Goal: Task Accomplishment & Management: Complete application form

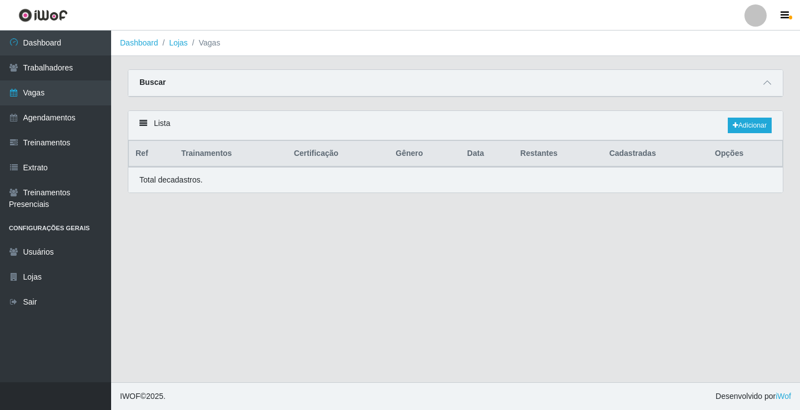
click at [86, 93] on link "Vagas" at bounding box center [55, 93] width 111 height 25
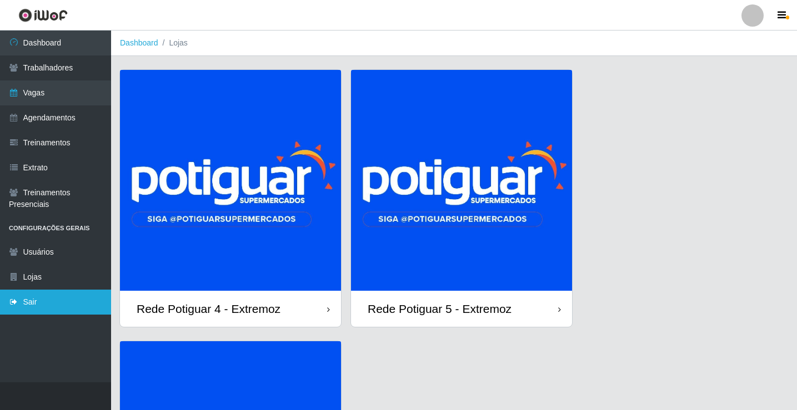
click at [67, 310] on link "Sair" at bounding box center [55, 302] width 111 height 25
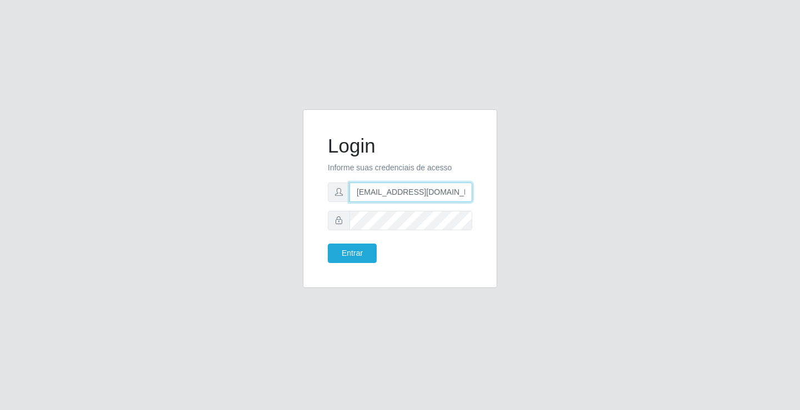
drag, startPoint x: 377, startPoint y: 192, endPoint x: 381, endPoint y: 200, distance: 9.4
click at [377, 192] on input "departamentopessoal2@sbcvarejistas.com.br" at bounding box center [410, 192] width 123 height 19
type input "rh.supermercadopotiguar@gmail.com"
click at [354, 253] on button "Entrar" at bounding box center [352, 253] width 49 height 19
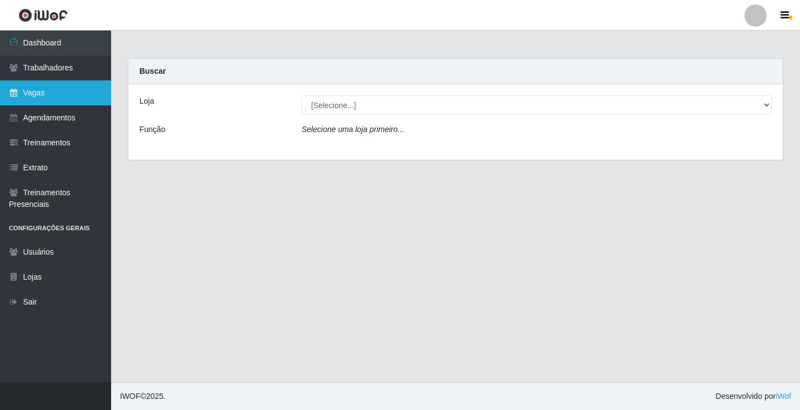
click at [81, 93] on link "Vagas" at bounding box center [55, 93] width 111 height 25
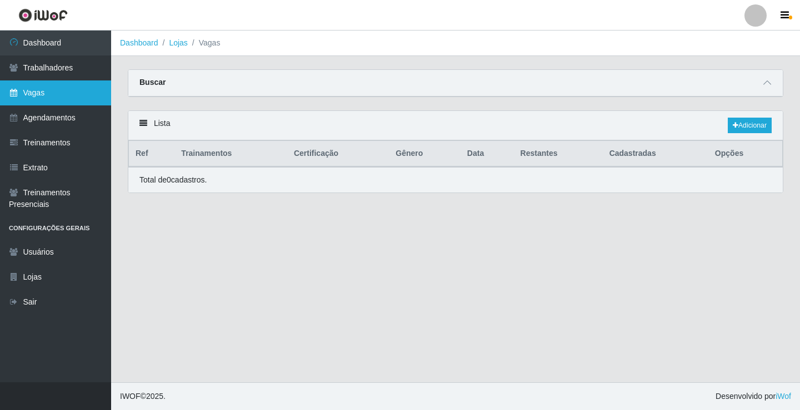
click at [81, 94] on link "Vagas" at bounding box center [55, 93] width 111 height 25
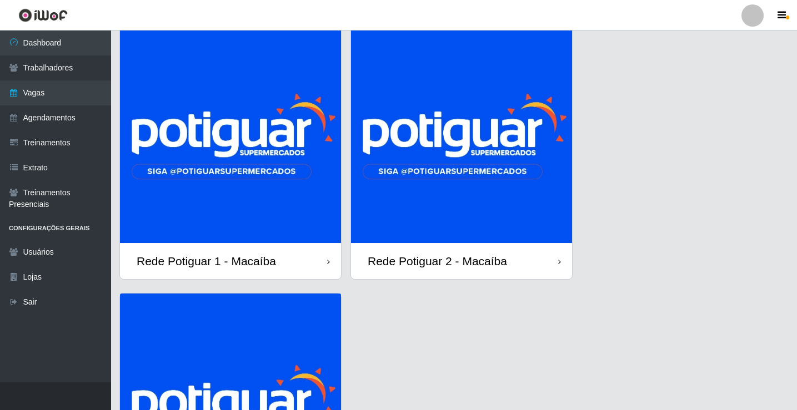
scroll to position [111, 0]
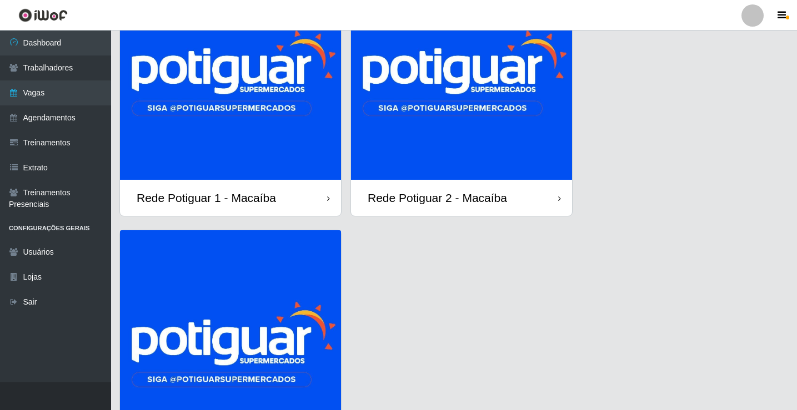
click at [412, 123] on img at bounding box center [461, 69] width 221 height 221
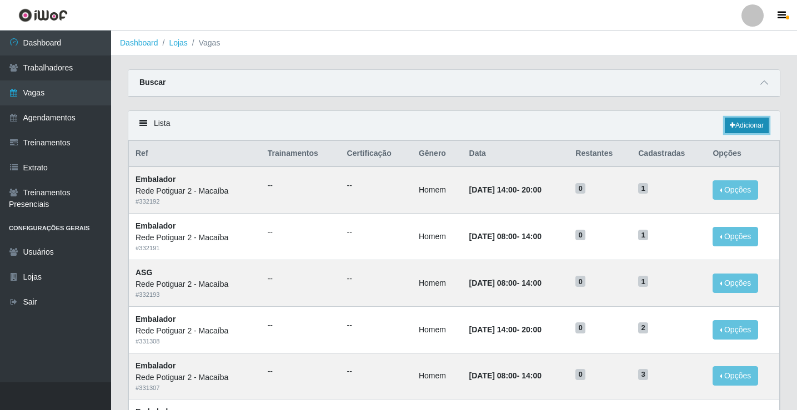
click at [768, 126] on link "Adicionar" at bounding box center [747, 126] width 44 height 16
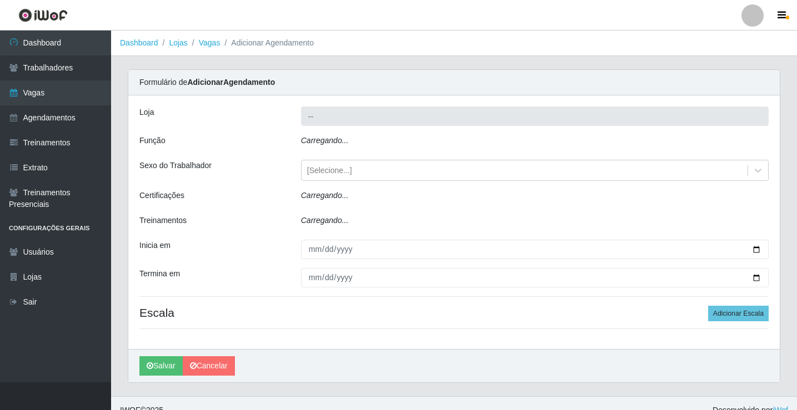
type input "Rede Potiguar 2 - Macaíba"
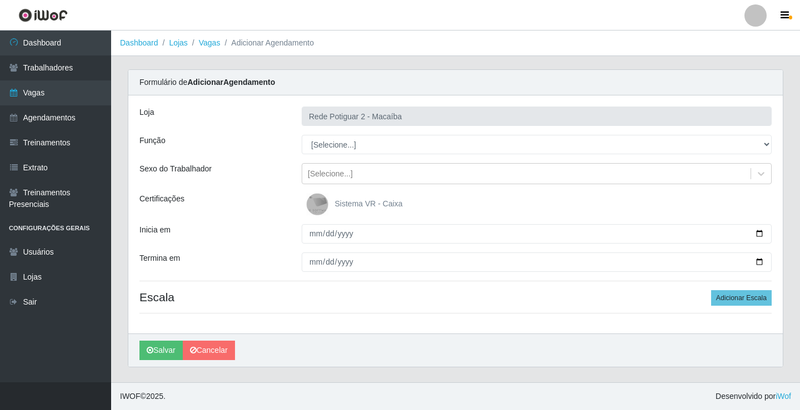
click at [327, 154] on div "Loja Rede Potiguar 2 - Macaíba Função [Selecione...] ASG ASG + ASG ++ Auxiliar …" at bounding box center [455, 215] width 654 height 238
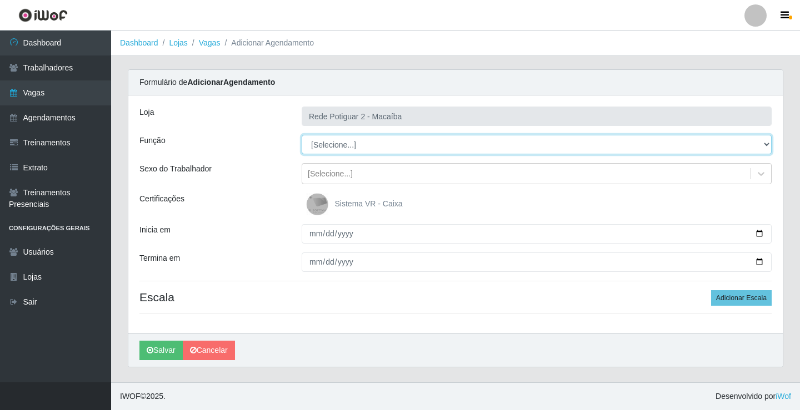
click at [327, 152] on select "[Selecione...] ASG ASG + ASG ++ Auxiliar de Estoque Balconista Embalador Reposi…" at bounding box center [537, 144] width 470 height 19
select select "1"
click at [302, 135] on select "[Selecione...] ASG ASG + ASG ++ Auxiliar de Estoque Balconista Embalador Reposi…" at bounding box center [537, 144] width 470 height 19
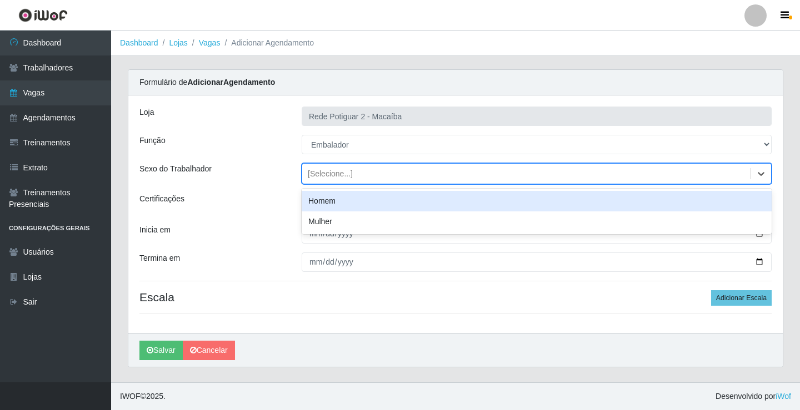
click at [339, 179] on div "[Selecione...]" at bounding box center [330, 174] width 45 height 12
click at [328, 200] on div "Homem" at bounding box center [537, 201] width 470 height 21
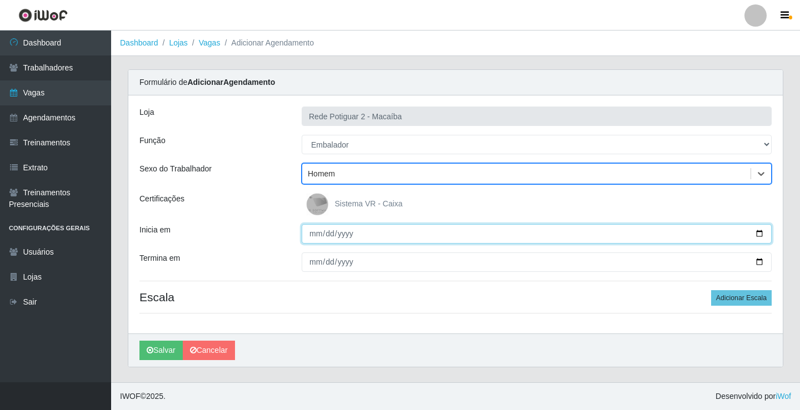
click at [311, 234] on input "Inicia em" at bounding box center [537, 233] width 470 height 19
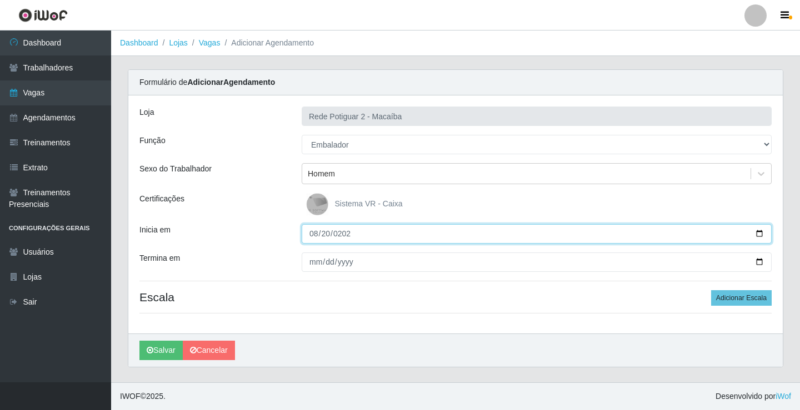
type input "[DATE]"
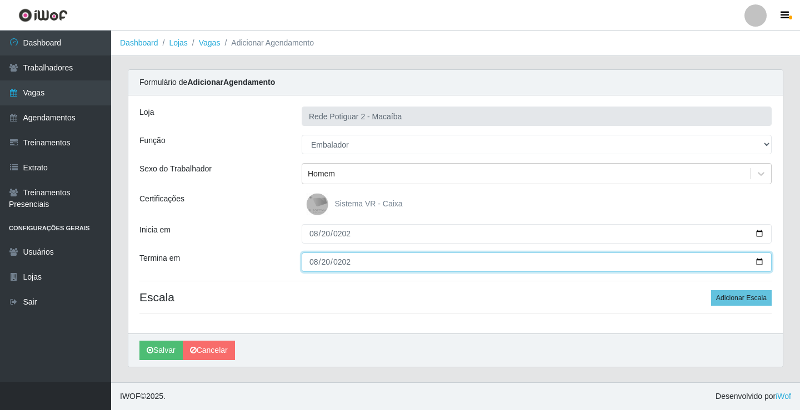
type input "[DATE]"
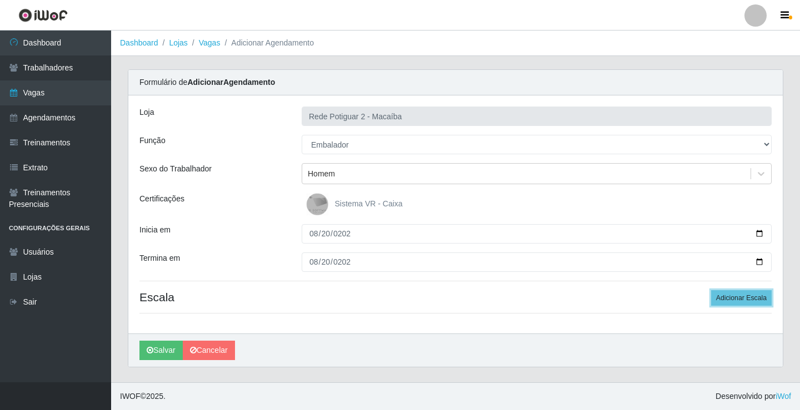
click at [711, 290] on button "Adicionar Escala" at bounding box center [741, 298] width 61 height 16
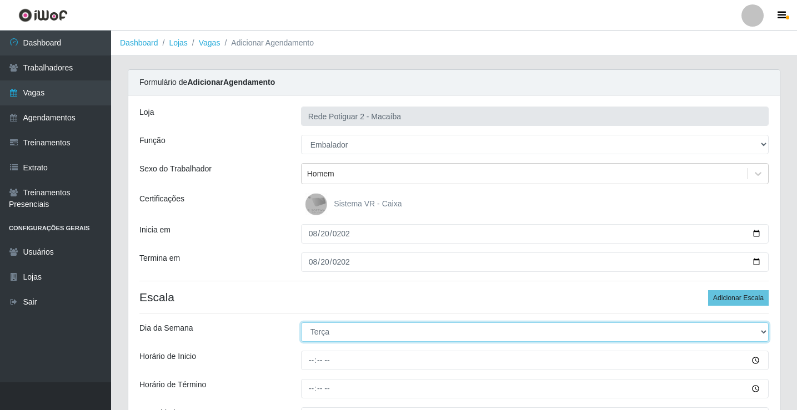
select select "3"
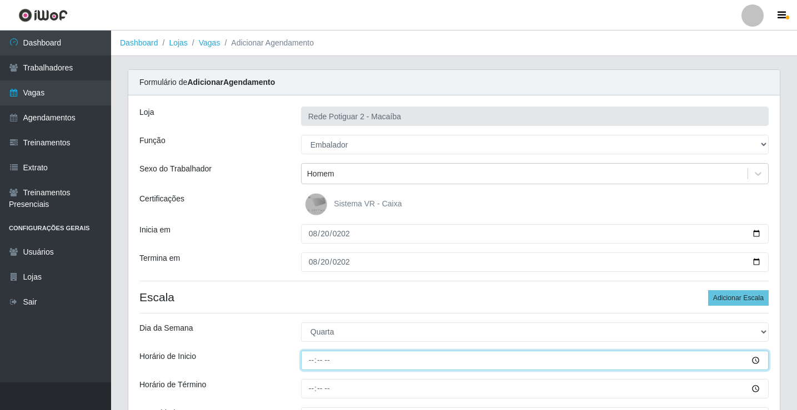
type input "14:00"
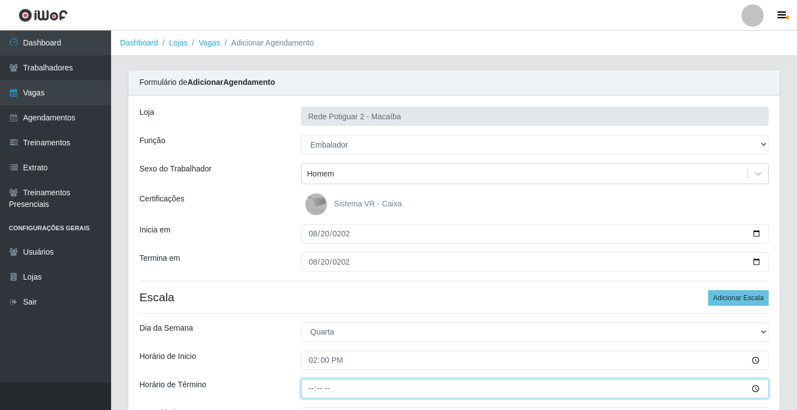
type input "20:00"
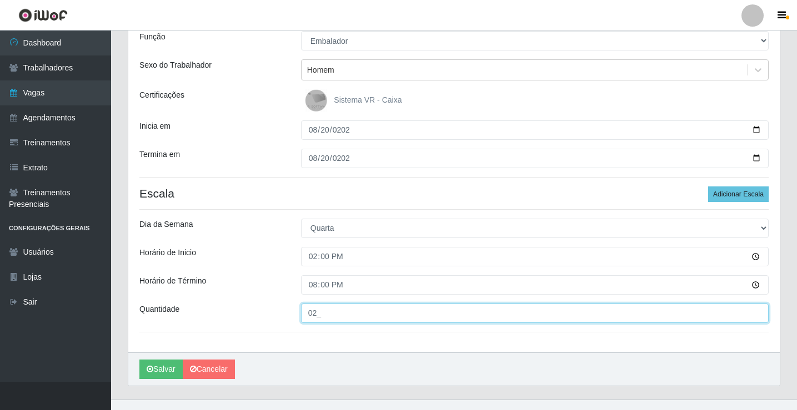
scroll to position [121, 0]
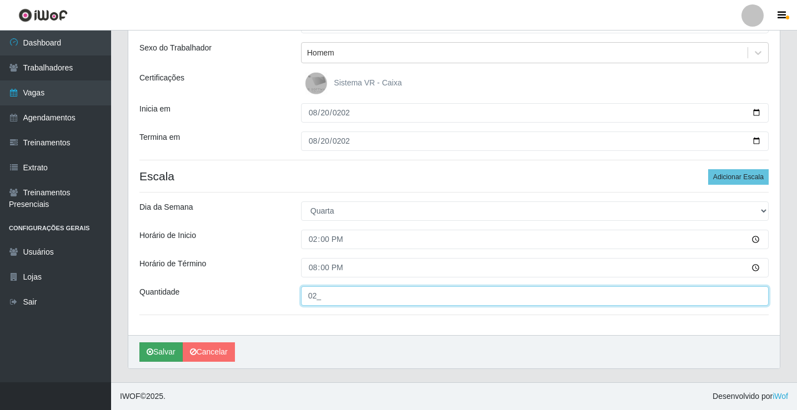
type input "02_"
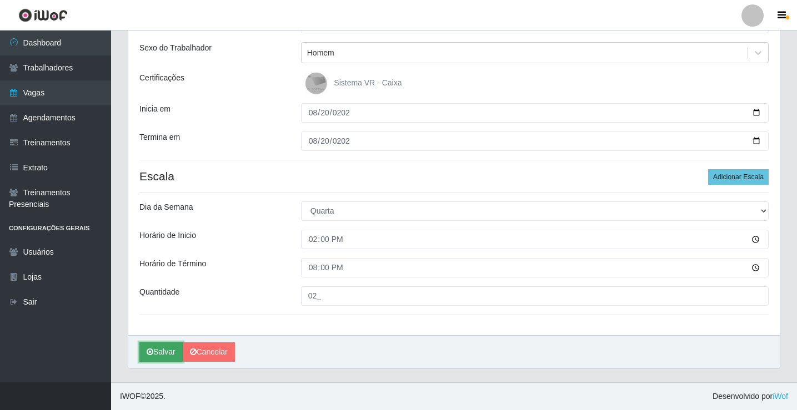
click at [164, 353] on button "Salvar" at bounding box center [160, 352] width 43 height 19
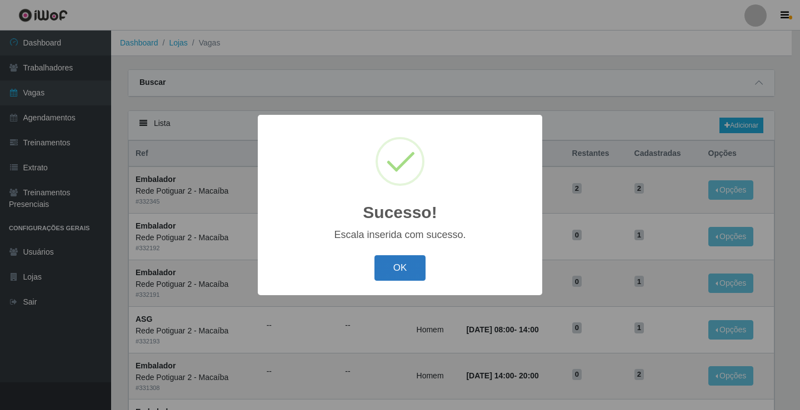
click at [396, 270] on button "OK" at bounding box center [400, 268] width 52 height 26
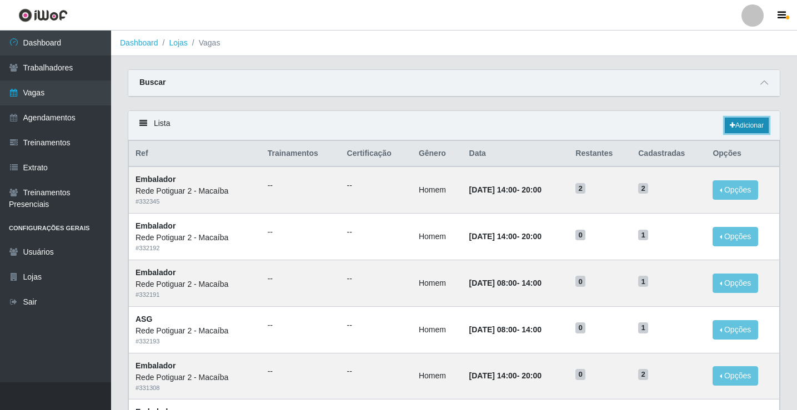
click at [750, 126] on link "Adicionar" at bounding box center [747, 126] width 44 height 16
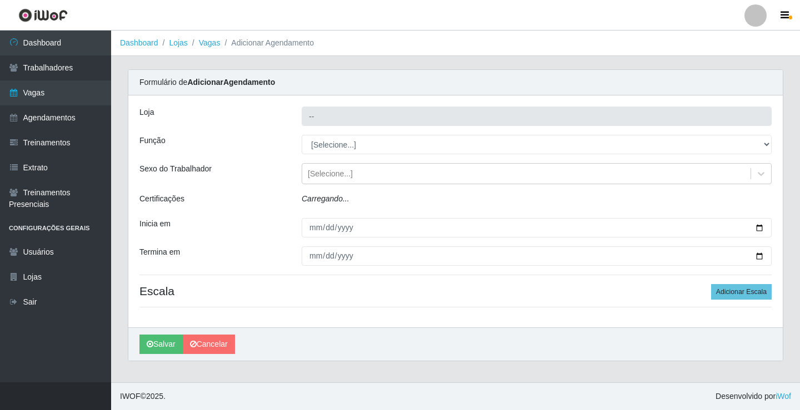
type input "Rede Potiguar 2 - Macaíba"
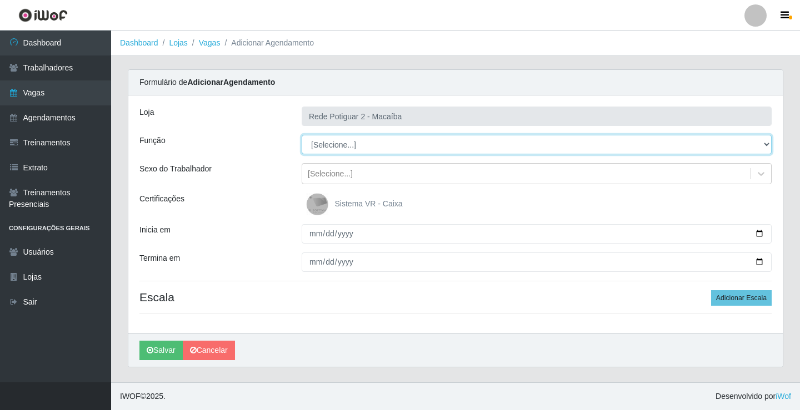
click at [329, 148] on select "[Selecione...] ASG ASG + ASG ++ Auxiliar de Estoque Balconista Embalador Reposi…" at bounding box center [537, 144] width 470 height 19
select select "1"
click at [302, 135] on select "[Selecione...] ASG ASG + ASG ++ Auxiliar de Estoque Balconista Embalador Reposi…" at bounding box center [537, 144] width 470 height 19
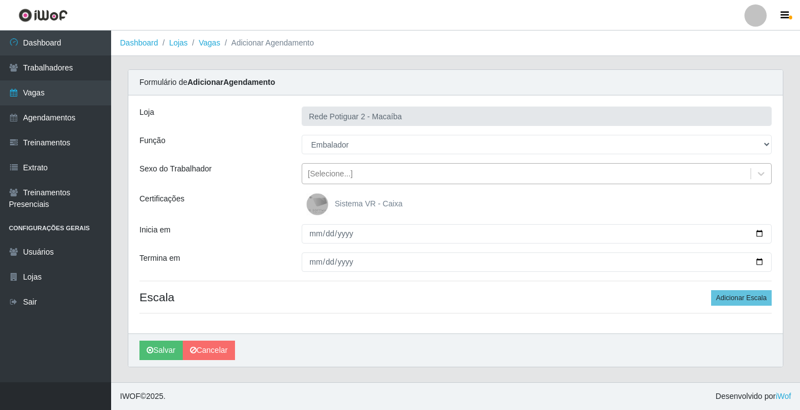
click at [352, 177] on div "[Selecione...]" at bounding box center [526, 174] width 448 height 18
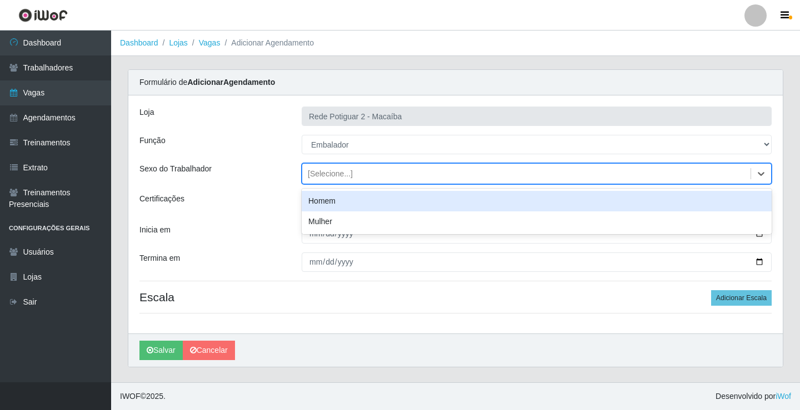
click at [349, 200] on div "Homem" at bounding box center [537, 201] width 470 height 21
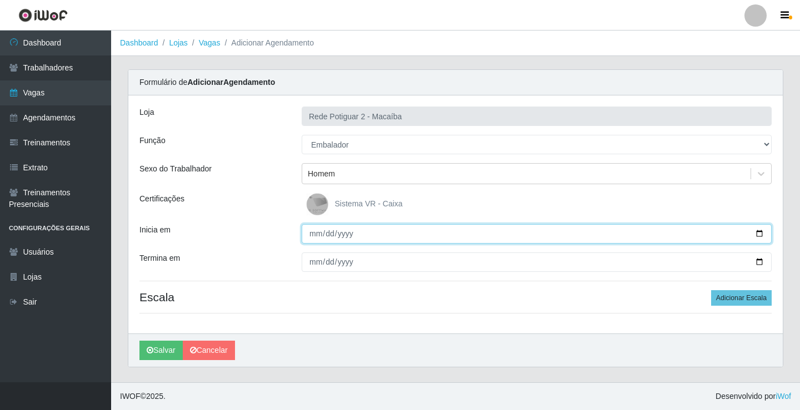
click at [313, 231] on input "Inicia em" at bounding box center [537, 233] width 470 height 19
type input "[DATE]"
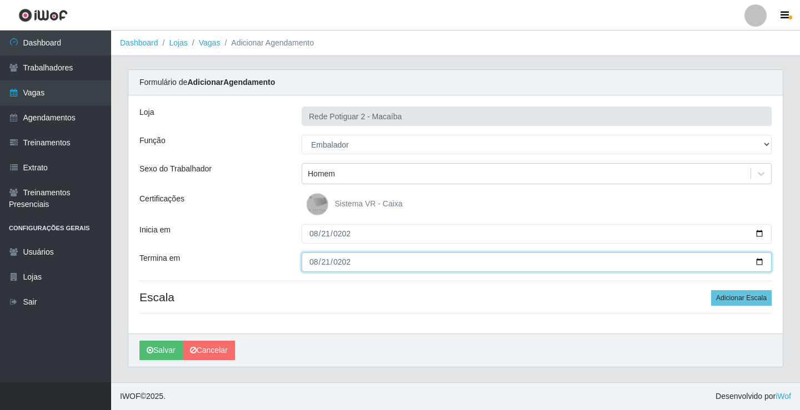
type input "[DATE]"
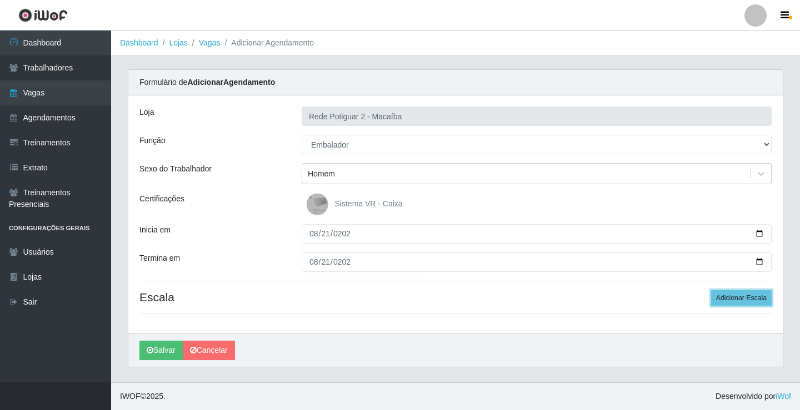
click at [711, 290] on button "Adicionar Escala" at bounding box center [741, 298] width 61 height 16
click at [708, 290] on button "Adicionar Escala" at bounding box center [738, 298] width 61 height 16
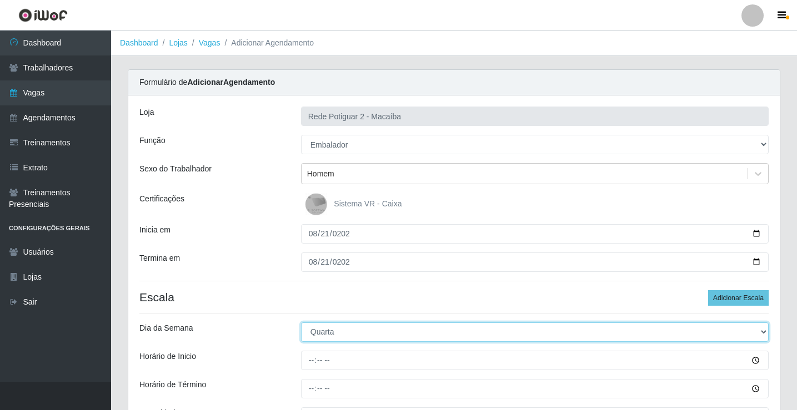
select select "4"
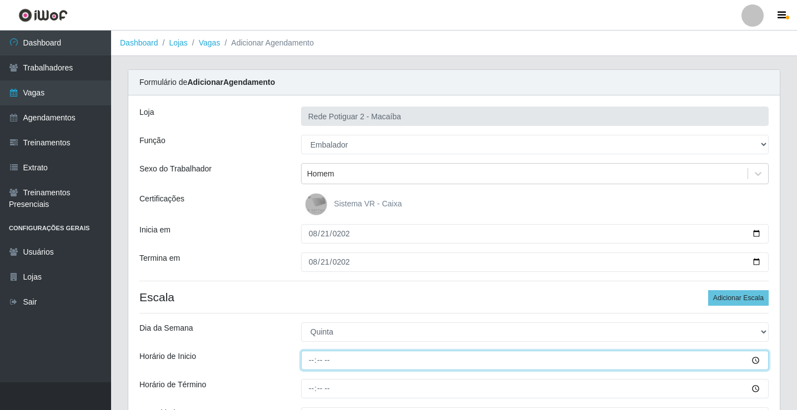
type input "08:00"
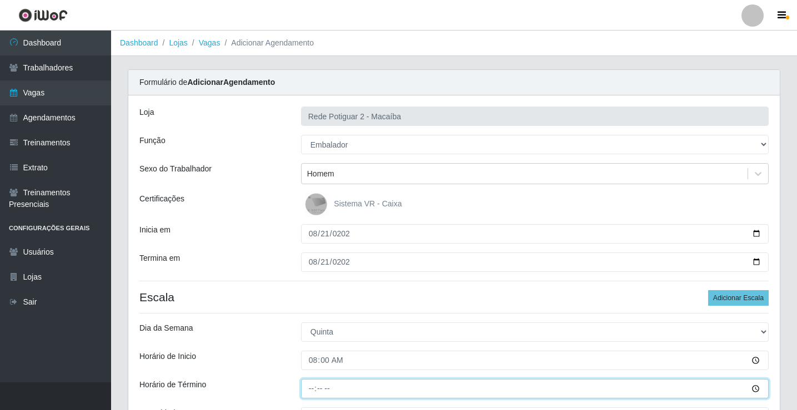
type input "14:00"
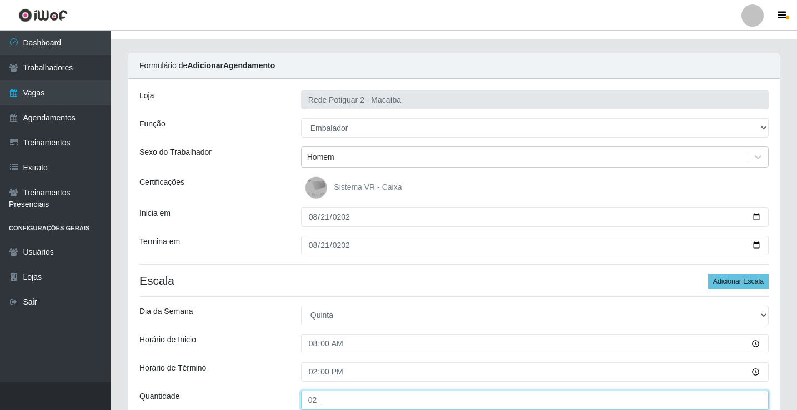
type input "02_"
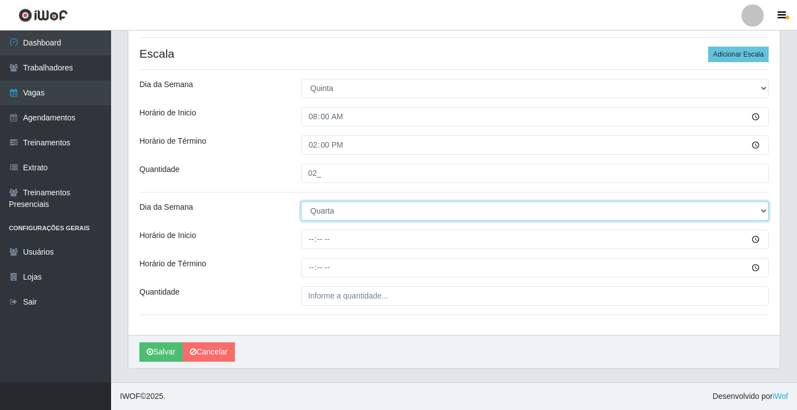
select select "4"
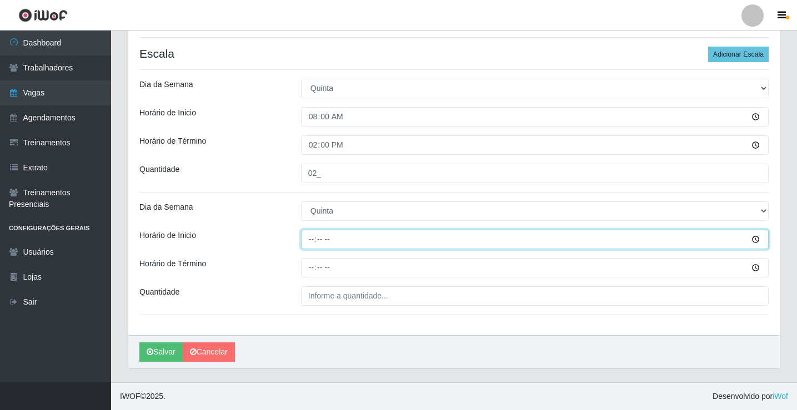
type input "14:00"
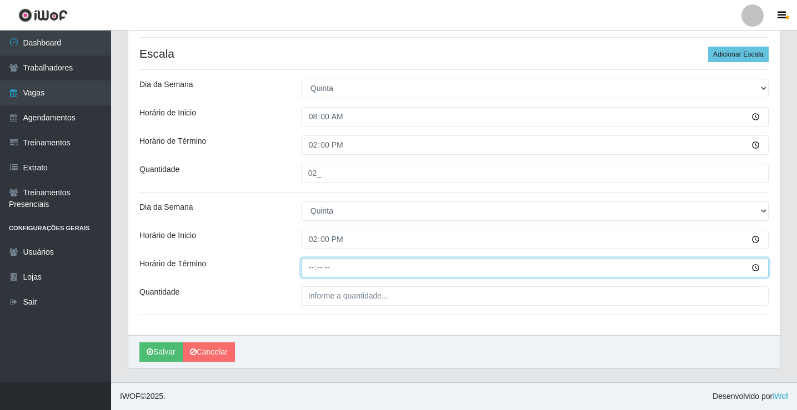
type input "20:00"
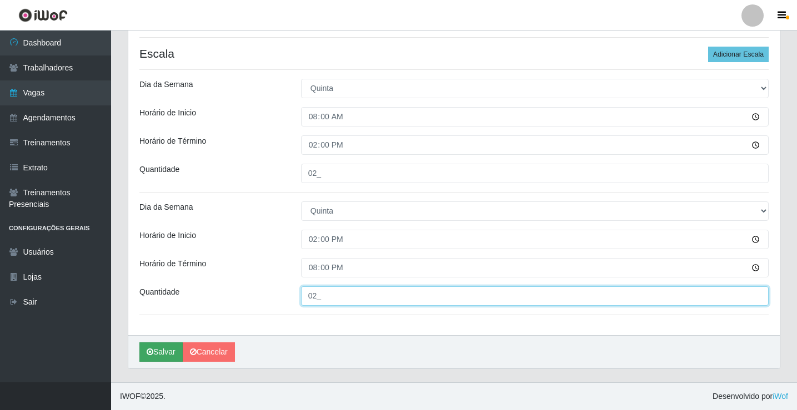
type input "02_"
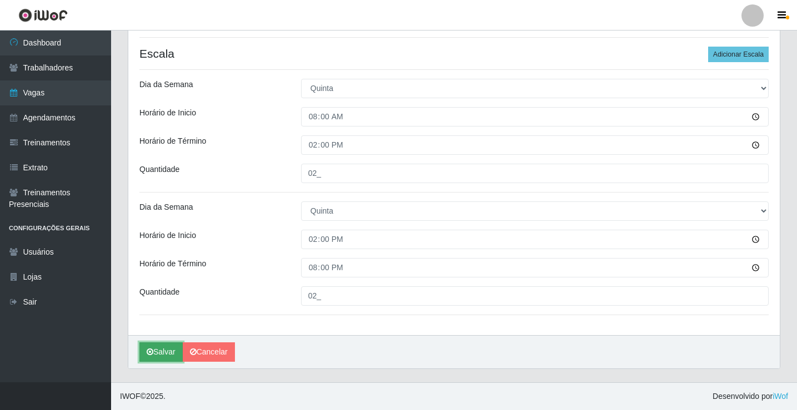
click at [163, 355] on button "Salvar" at bounding box center [160, 352] width 43 height 19
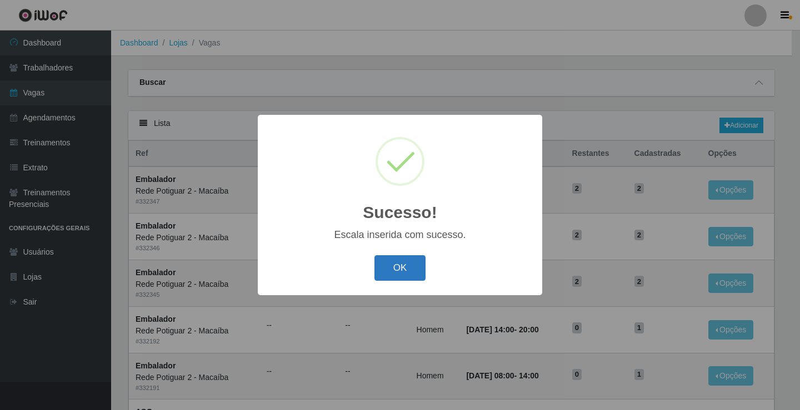
click at [402, 273] on button "OK" at bounding box center [400, 268] width 52 height 26
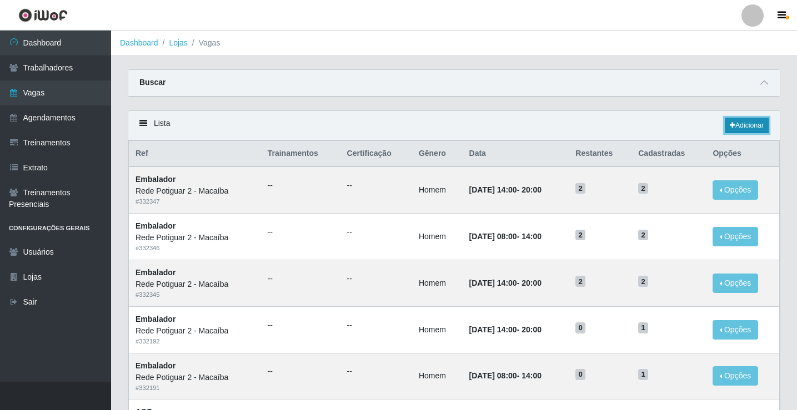
click at [742, 128] on link "Adicionar" at bounding box center [747, 126] width 44 height 16
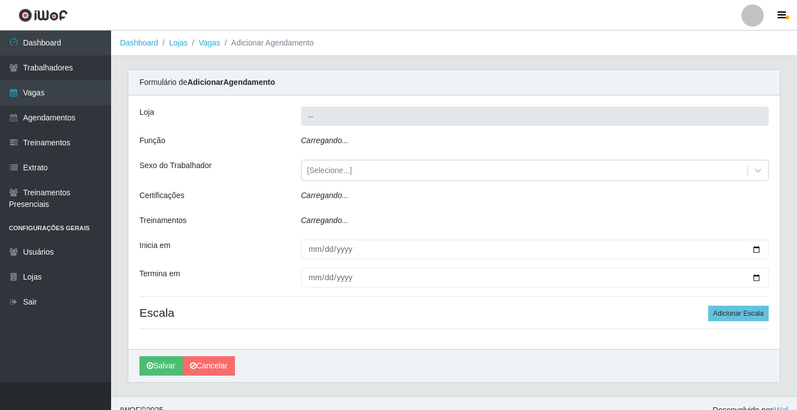
type input "Rede Potiguar 2 - Macaíba"
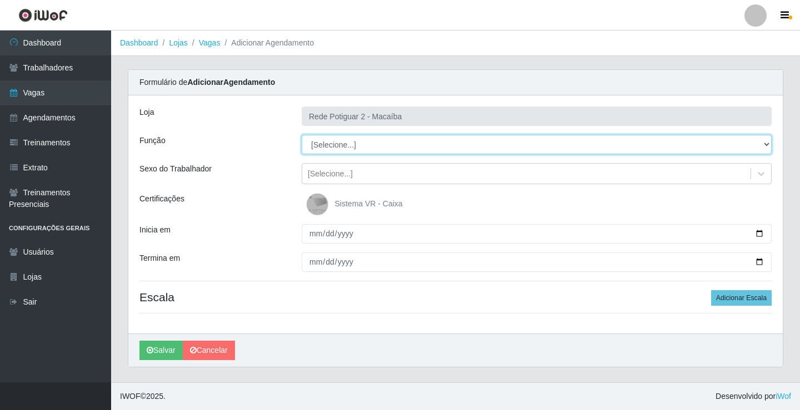
click at [374, 141] on select "[Selecione...] ASG ASG + ASG ++ Auxiliar de Estoque Balconista Embalador Reposi…" at bounding box center [537, 144] width 470 height 19
select select "1"
click at [302, 135] on select "[Selecione...] ASG ASG + ASG ++ Auxiliar de Estoque Balconista Embalador Reposi…" at bounding box center [537, 144] width 470 height 19
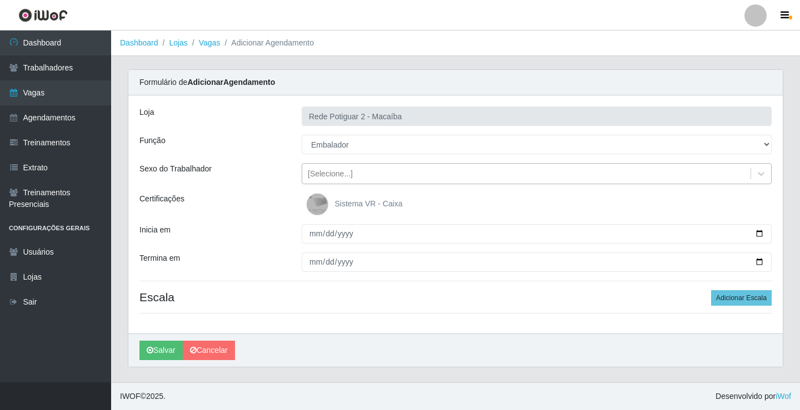
click at [343, 178] on div "[Selecione...]" at bounding box center [330, 174] width 45 height 12
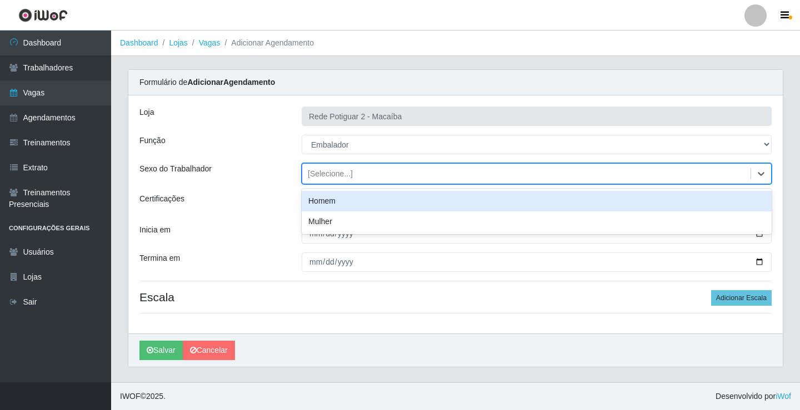
click at [345, 204] on div "Homem" at bounding box center [537, 201] width 470 height 21
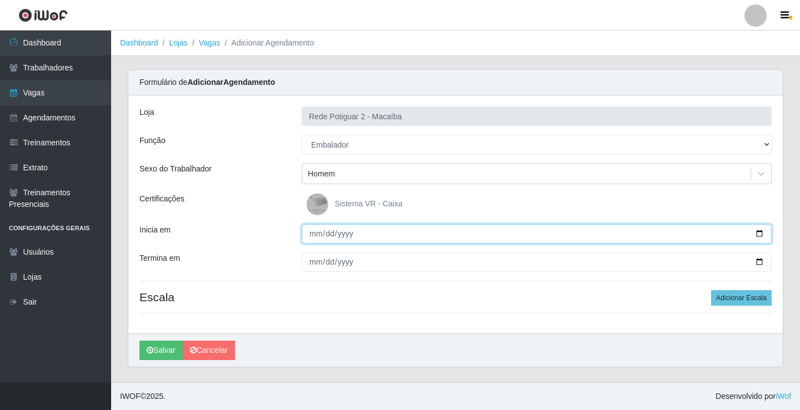
click at [312, 234] on input "Inicia em" at bounding box center [537, 233] width 470 height 19
type input "220820-08-22"
type input "[DATE]"
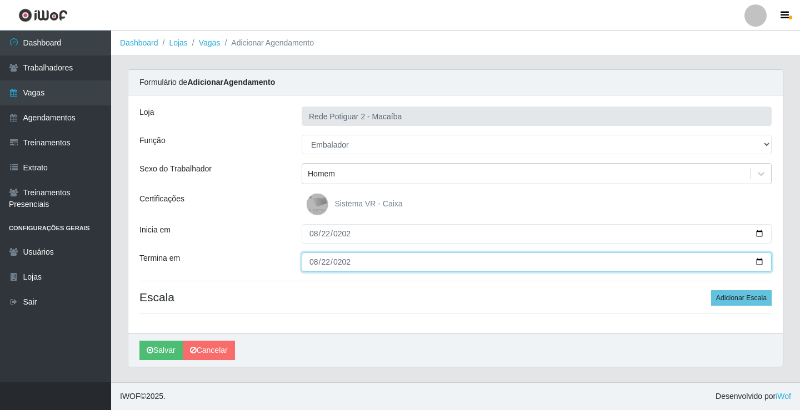
type input "[DATE]"
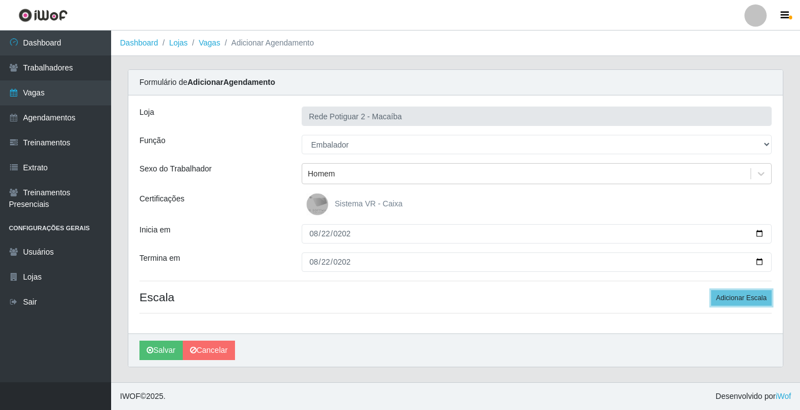
click at [711, 290] on button "Adicionar Escala" at bounding box center [741, 298] width 61 height 16
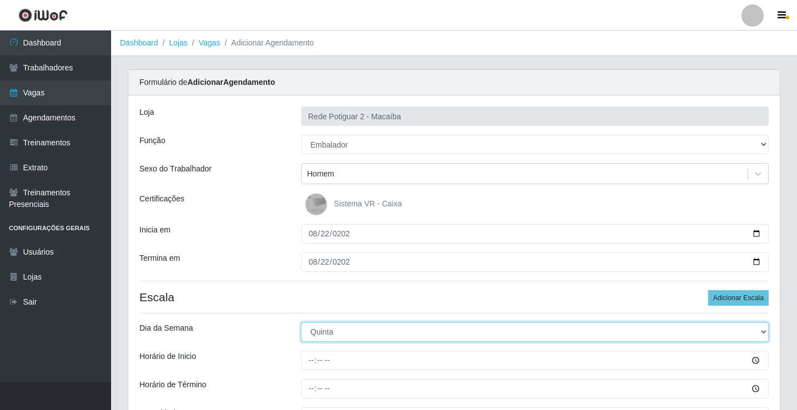
select select "5"
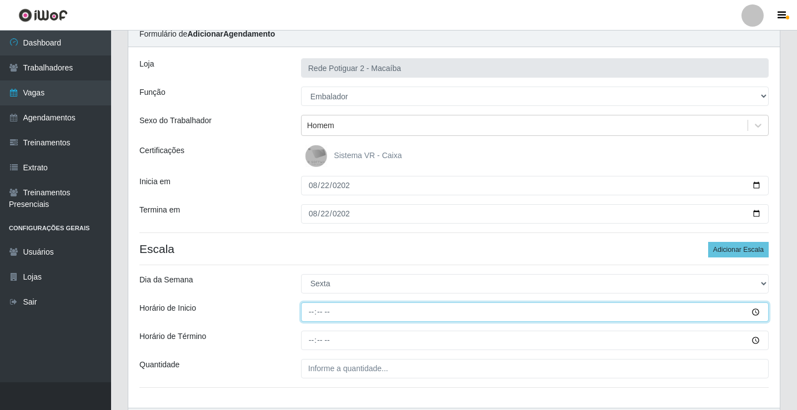
scroll to position [121, 0]
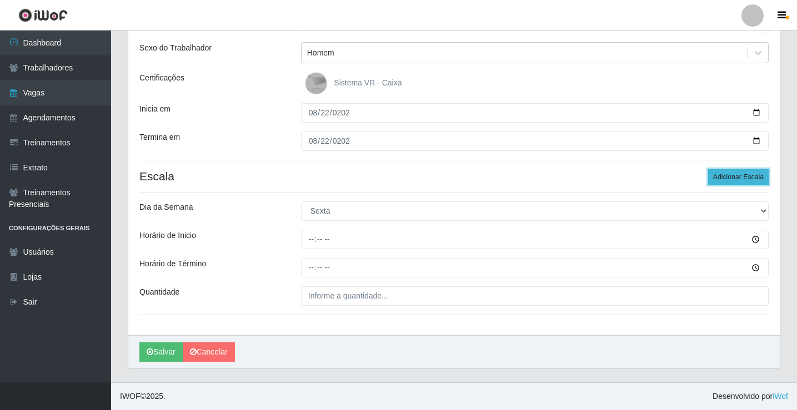
click at [722, 174] on button "Adicionar Escala" at bounding box center [738, 177] width 61 height 16
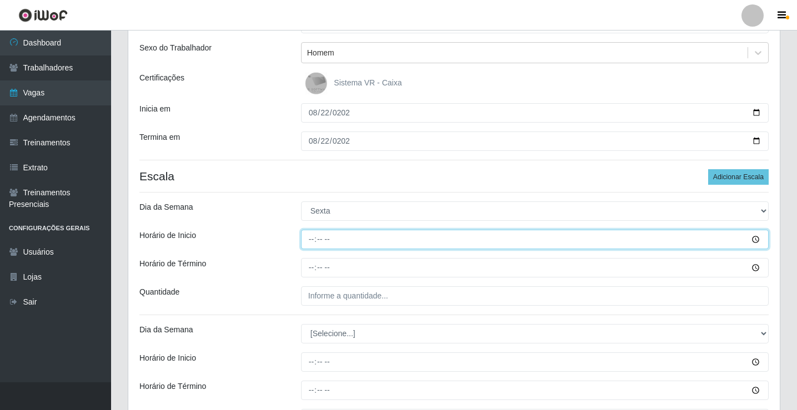
click at [308, 236] on input "Horário de Inicio" at bounding box center [535, 239] width 468 height 19
type input "08:00"
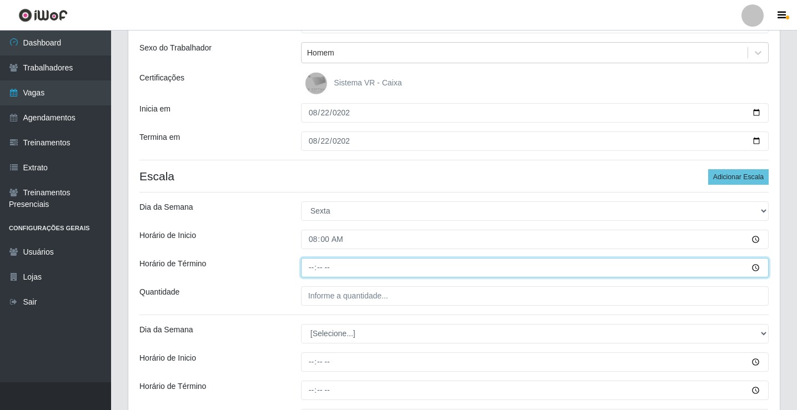
type input "14:00"
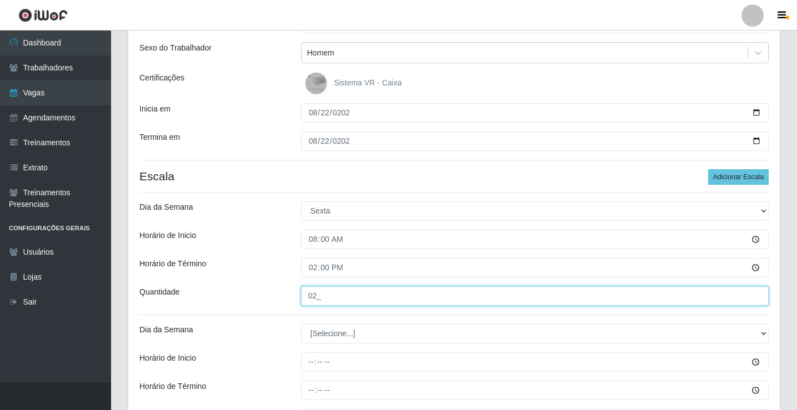
type input "02_"
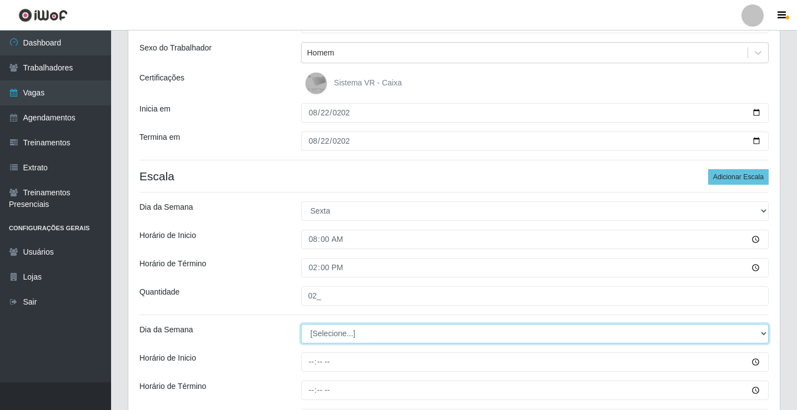
click at [349, 325] on select "[Selecione...] Segunda Terça Quarta Quinta Sexta Sábado Domingo" at bounding box center [535, 333] width 468 height 19
select select "5"
click at [301, 324] on select "[Selecione...] Segunda Terça Quarta Quinta Sexta Sábado Domingo" at bounding box center [535, 333] width 468 height 19
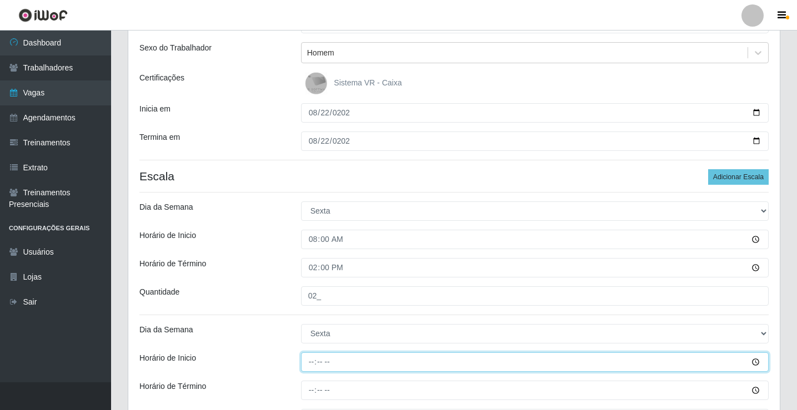
click at [323, 366] on input "Horário de Inicio" at bounding box center [535, 362] width 468 height 19
type input "14:00"
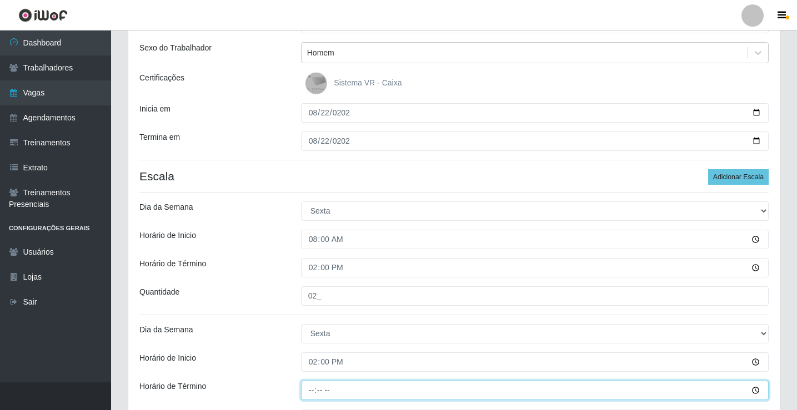
type input "20:00"
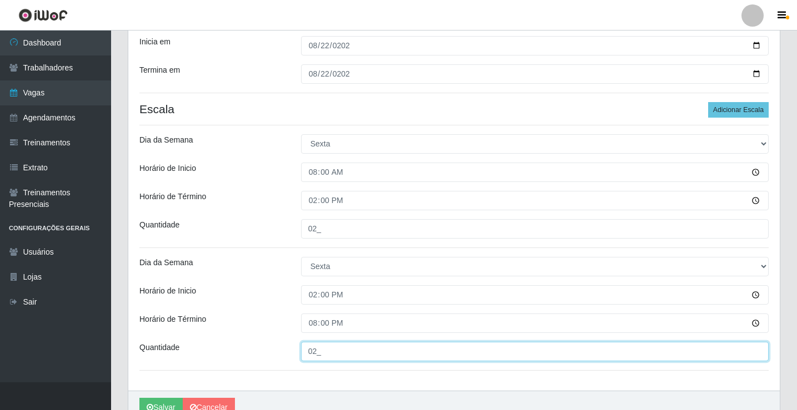
scroll to position [244, 0]
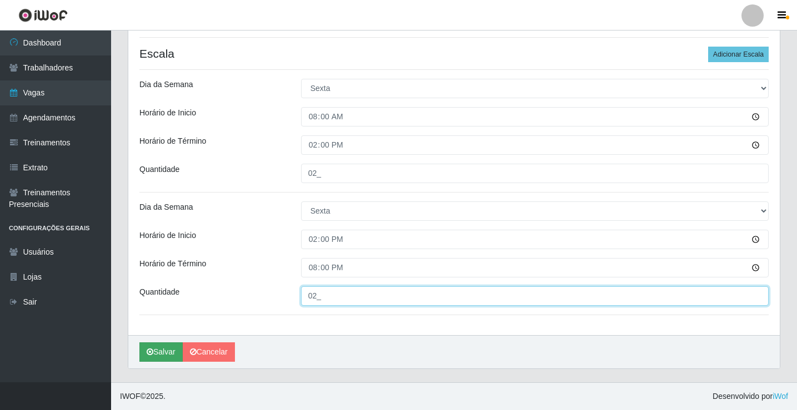
type input "02_"
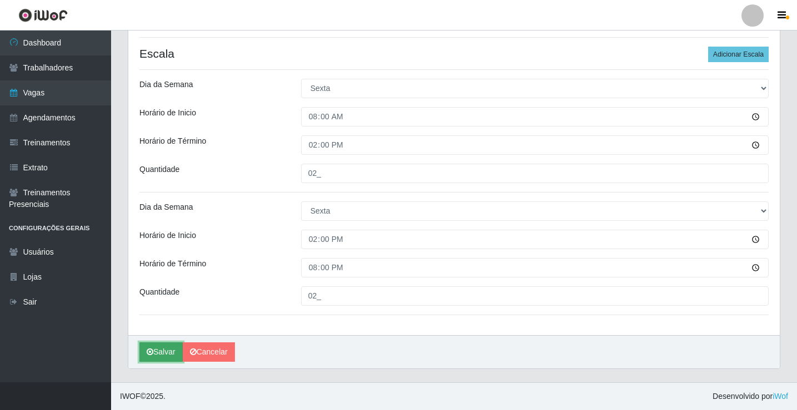
click at [154, 348] on button "Salvar" at bounding box center [160, 352] width 43 height 19
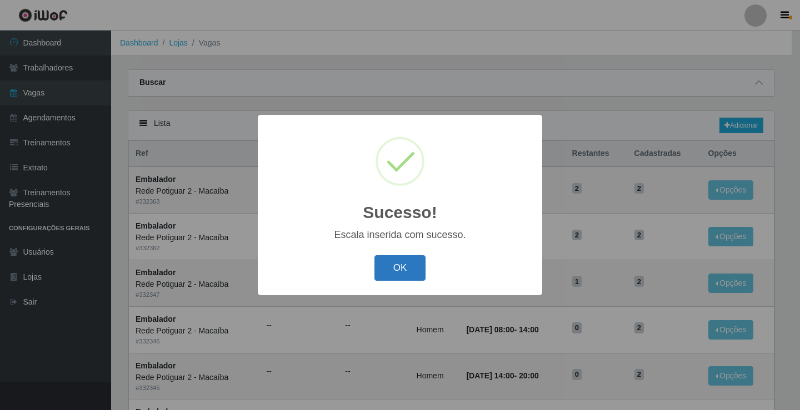
click at [392, 258] on button "OK" at bounding box center [400, 268] width 52 height 26
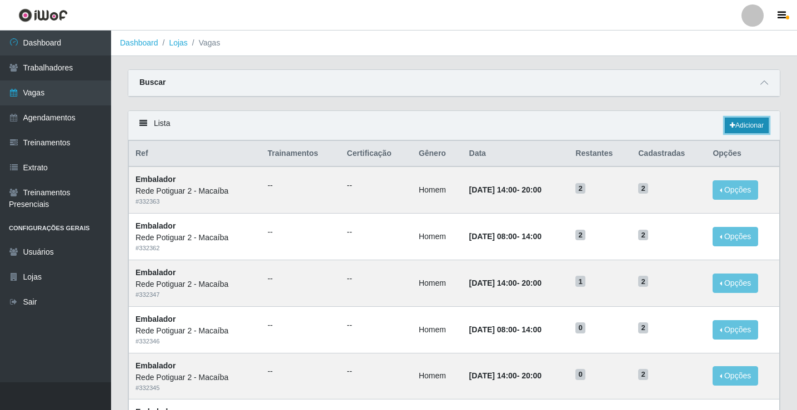
click at [739, 125] on link "Adicionar" at bounding box center [747, 126] width 44 height 16
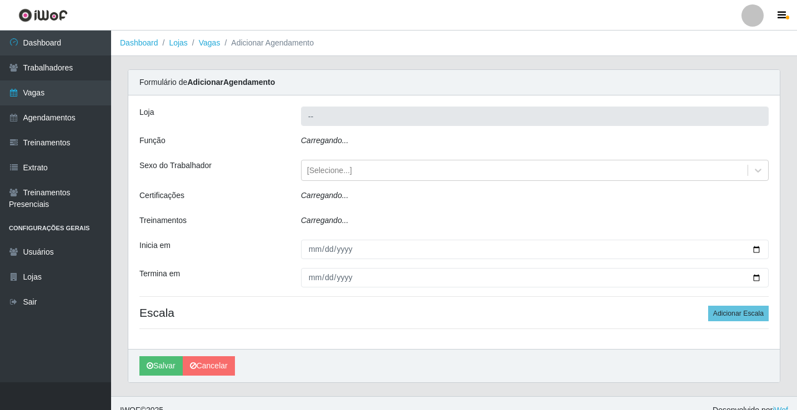
type input "Rede Potiguar 2 - Macaíba"
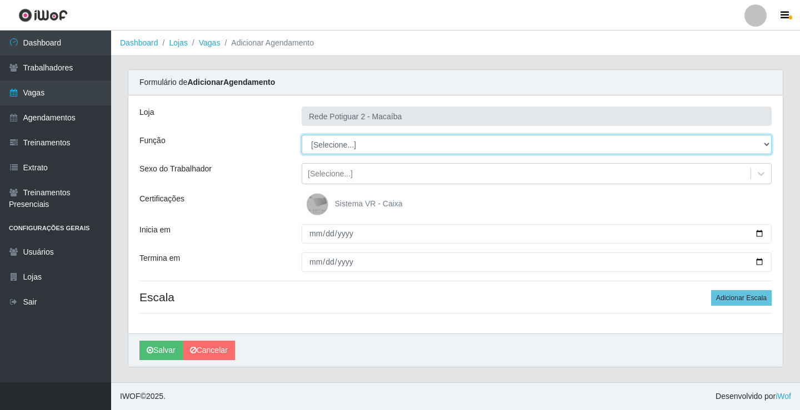
click at [391, 150] on select "[Selecione...] ASG ASG + ASG ++ Auxiliar de Estoque Balconista Embalador Reposi…" at bounding box center [537, 144] width 470 height 19
select select "1"
click at [302, 135] on select "[Selecione...] ASG ASG + ASG ++ Auxiliar de Estoque Balconista Embalador Reposi…" at bounding box center [537, 144] width 470 height 19
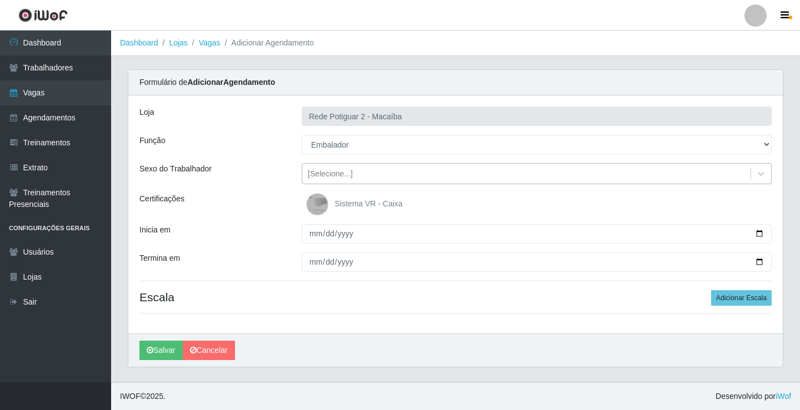
click at [358, 171] on div "[Selecione...]" at bounding box center [526, 174] width 448 height 18
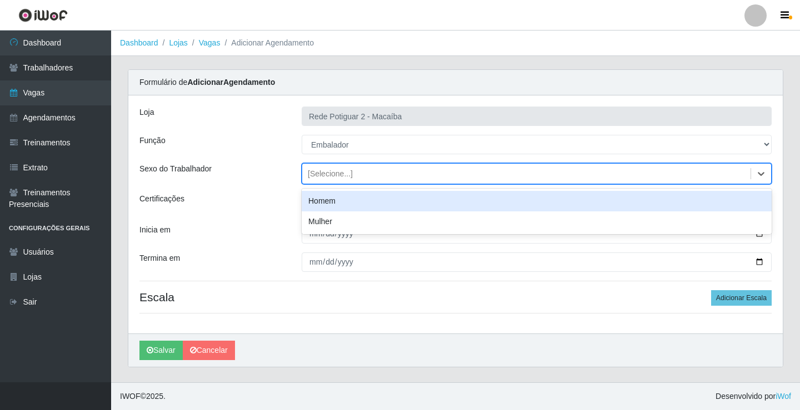
click at [350, 200] on div "Homem" at bounding box center [537, 201] width 470 height 21
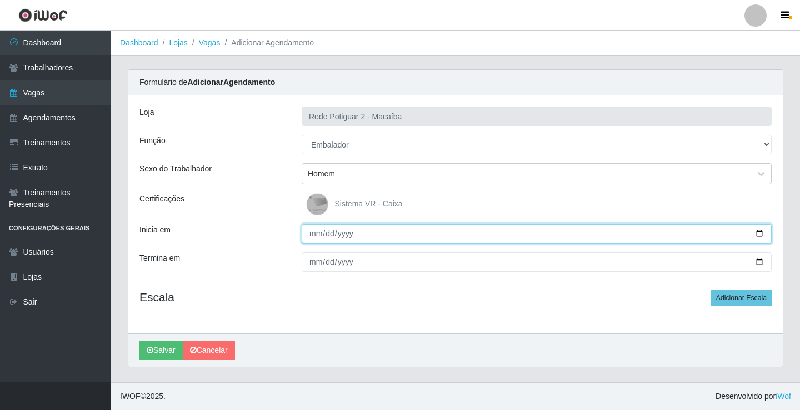
click at [309, 237] on input "Inicia em" at bounding box center [537, 233] width 470 height 19
type input "[DATE]"
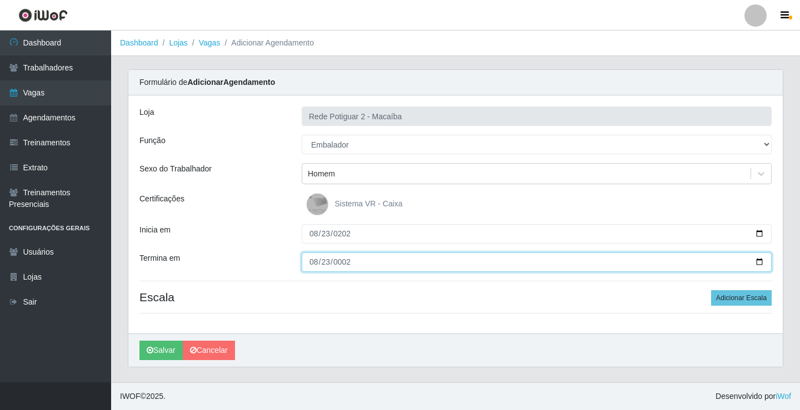
type input "0025-08-23"
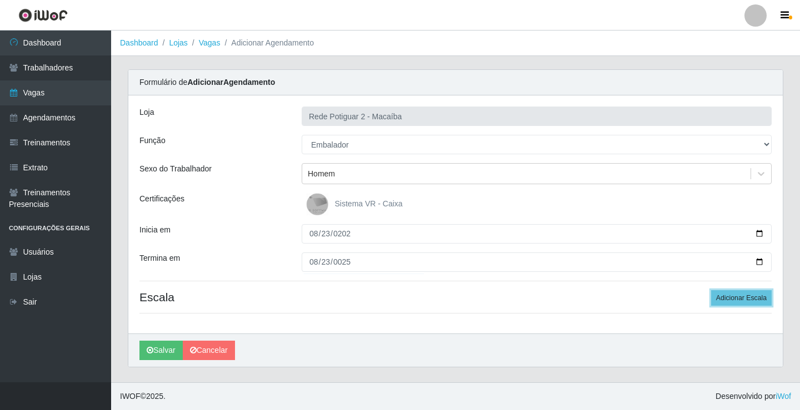
click at [711, 290] on button "Adicionar Escala" at bounding box center [741, 298] width 61 height 16
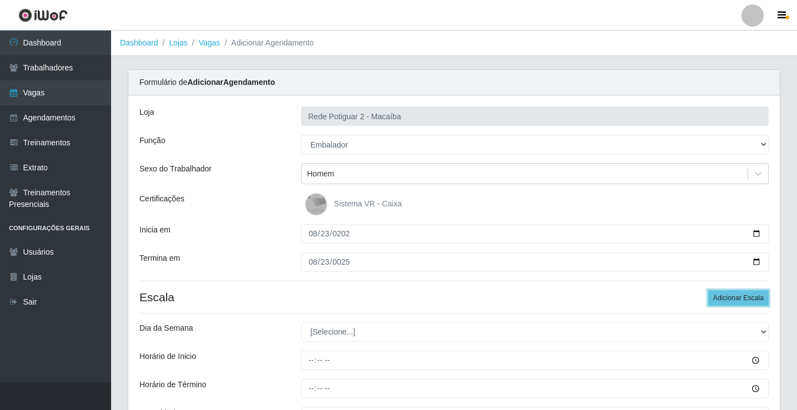
click at [708, 290] on button "Adicionar Escala" at bounding box center [738, 298] width 61 height 16
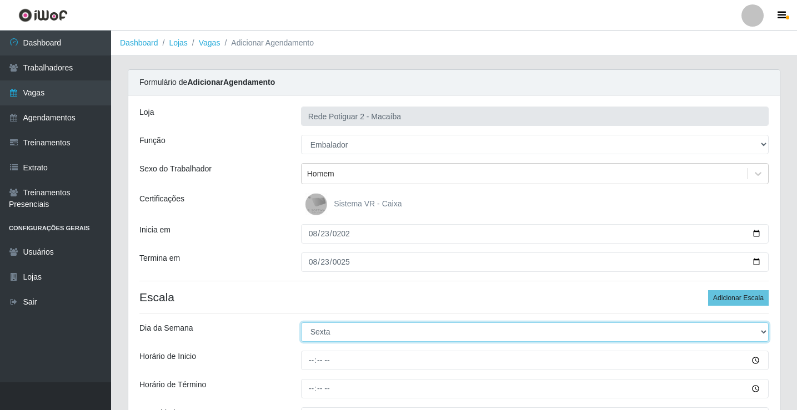
click at [352, 335] on select "[Selecione...] Segunda Terça Quarta Quinta Sexta Sábado Domingo" at bounding box center [535, 332] width 468 height 19
select select "6"
click at [301, 323] on select "[Selecione...] Segunda Terça Quarta Quinta Sexta Sábado Domingo" at bounding box center [535, 332] width 468 height 19
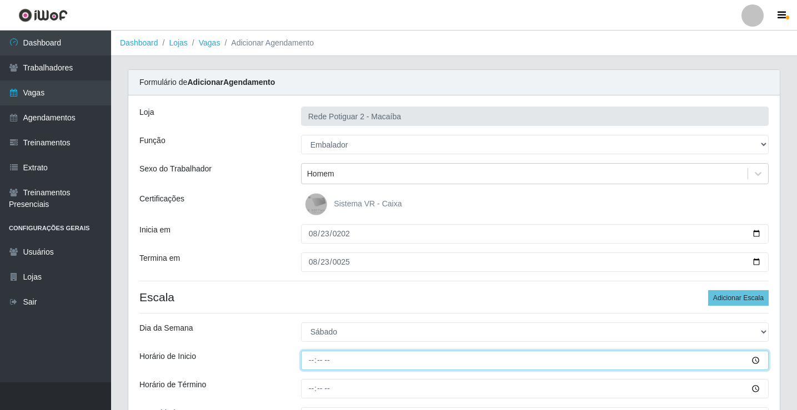
click at [308, 358] on input "Horário de Inicio" at bounding box center [535, 360] width 468 height 19
type input "08:00"
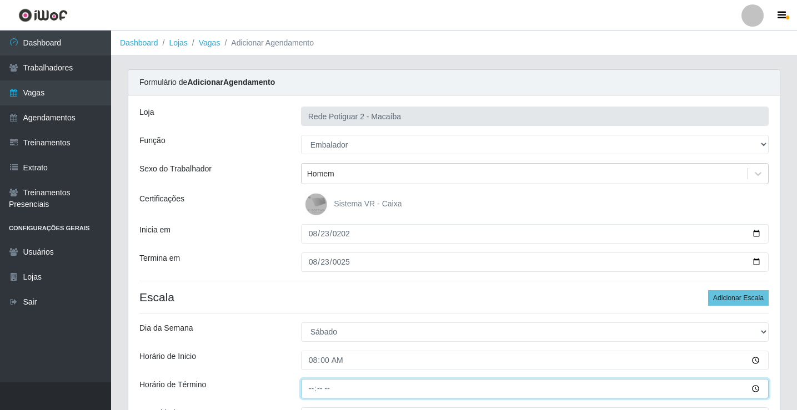
type input "14:00"
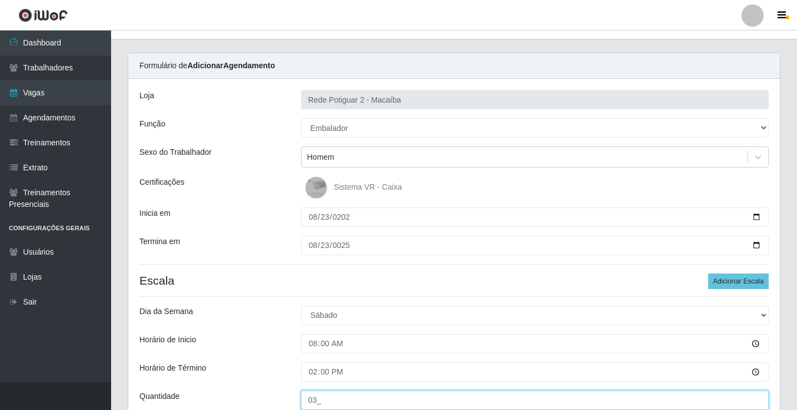
type input "03_"
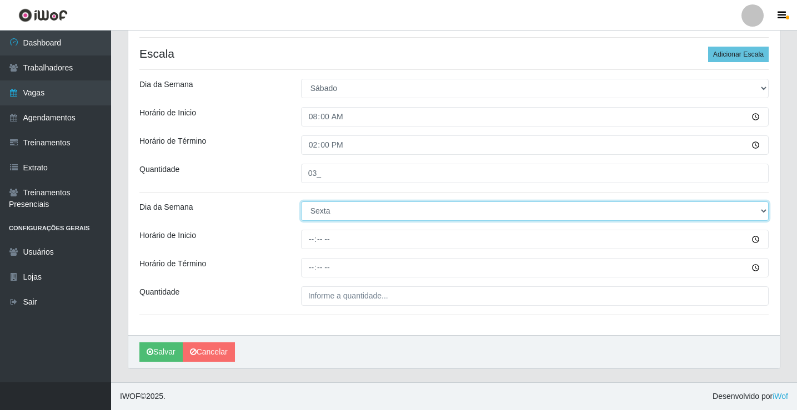
select select "6"
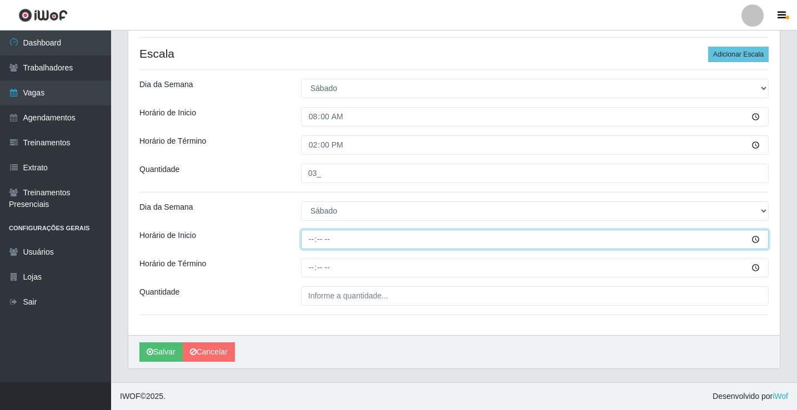
type input "14:00"
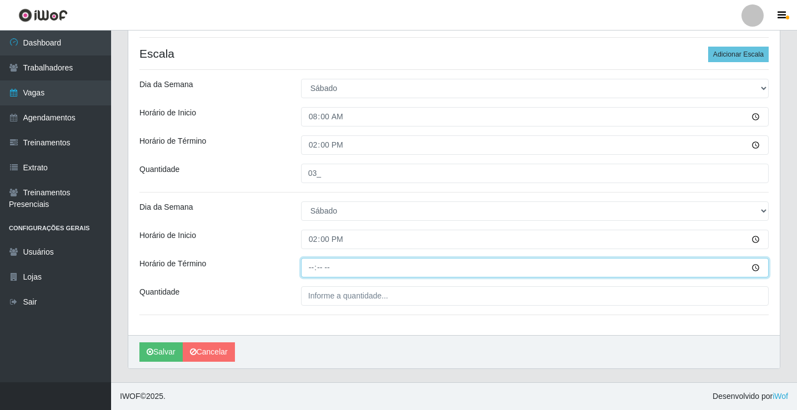
type input "20:00"
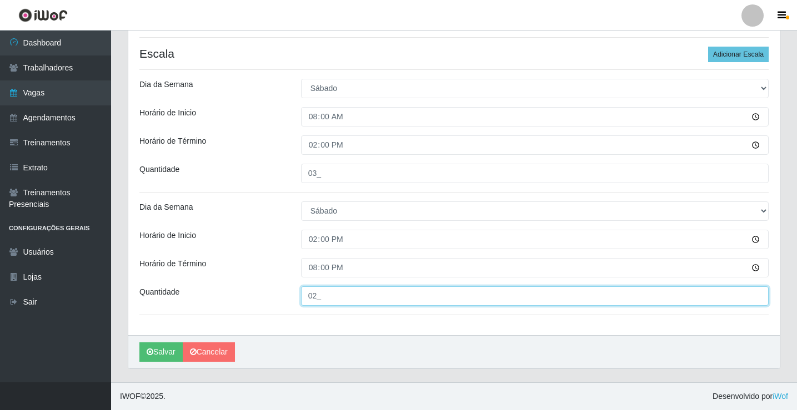
type input "02_"
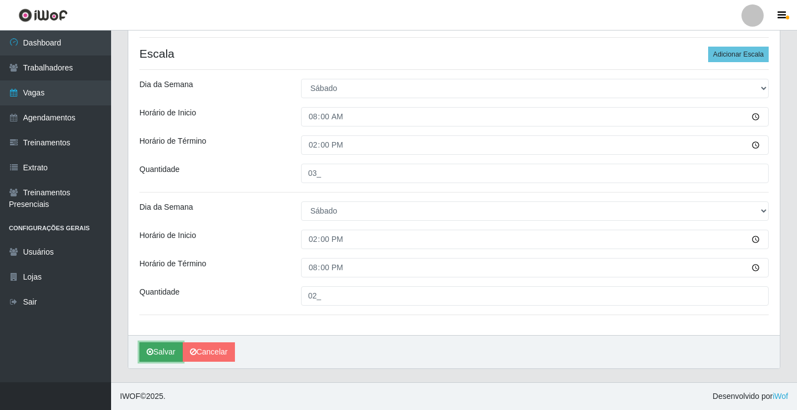
click at [164, 350] on button "Salvar" at bounding box center [160, 352] width 43 height 19
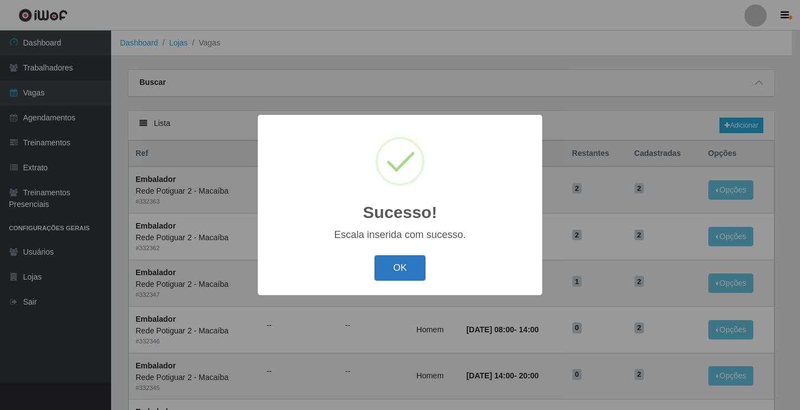
click at [405, 272] on button "OK" at bounding box center [400, 268] width 52 height 26
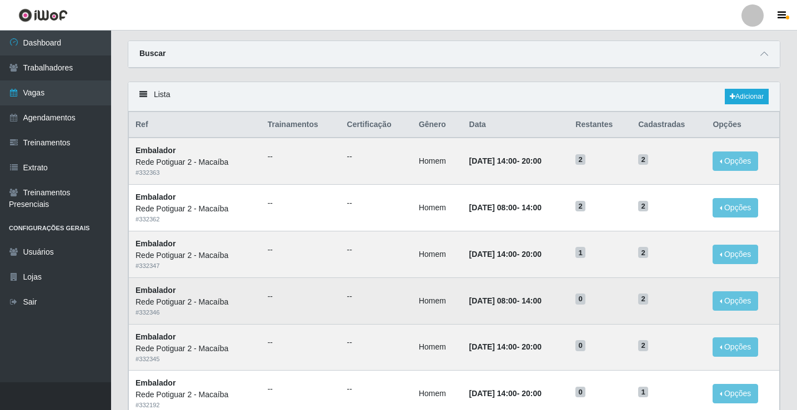
scroll to position [56, 0]
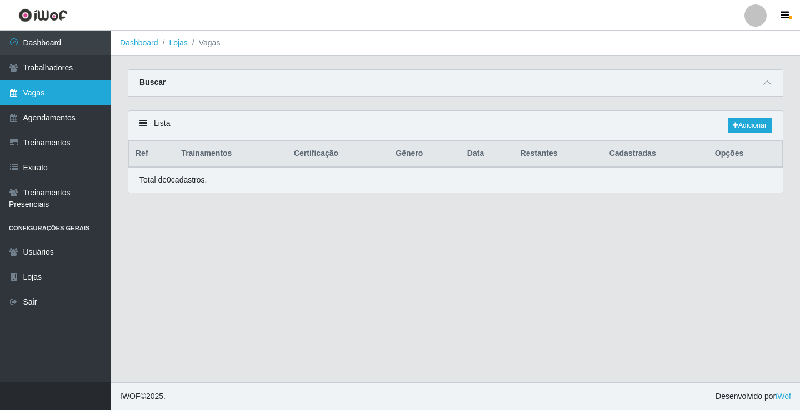
click at [35, 97] on link "Vagas" at bounding box center [55, 93] width 111 height 25
